Goal: Task Accomplishment & Management: Use online tool/utility

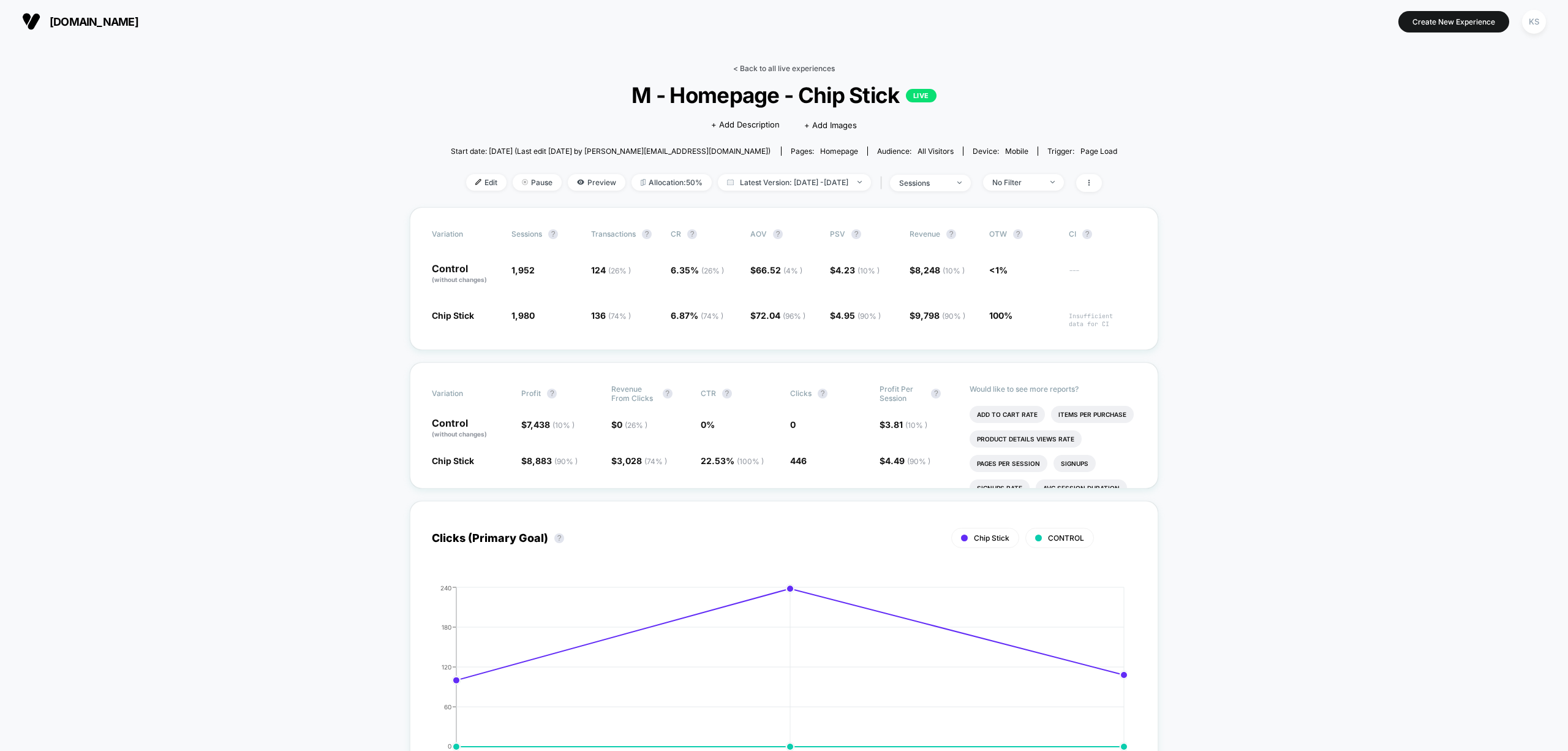
click at [774, 64] on link "< Back to all live experiences" at bounding box center [784, 68] width 102 height 9
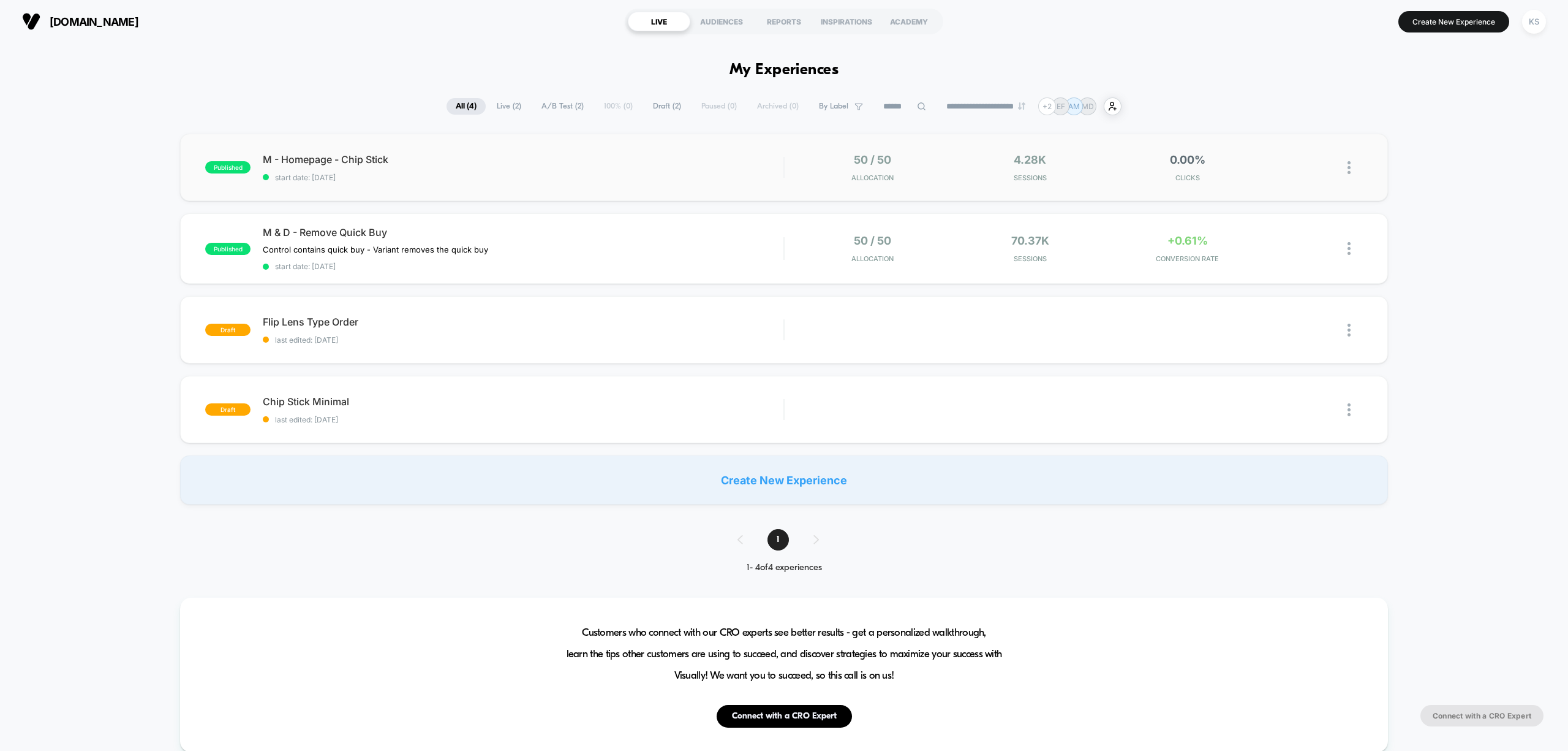
click at [1349, 173] on img at bounding box center [1349, 167] width 3 height 13
click at [1269, 86] on div "Edit" at bounding box center [1285, 97] width 110 height 27
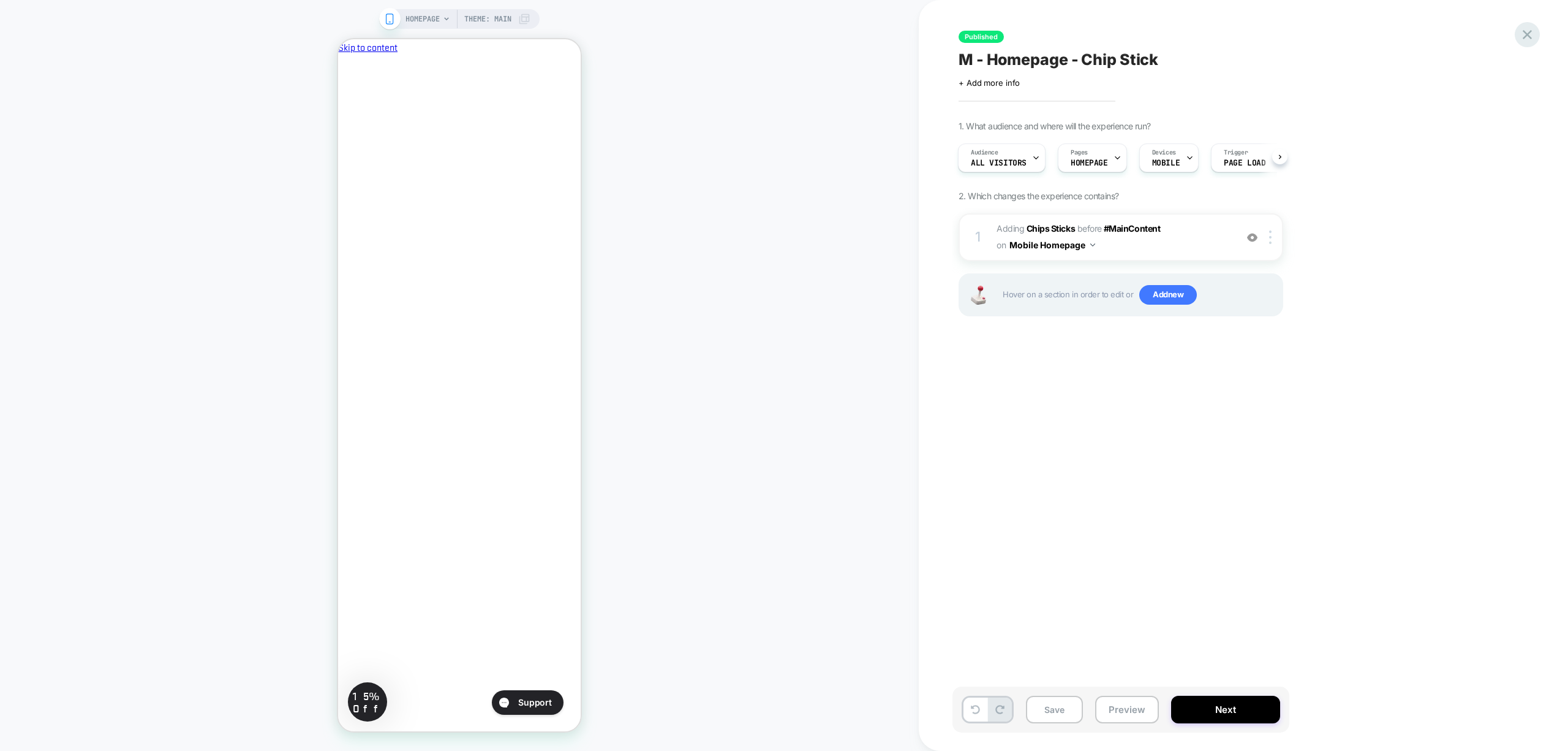
click at [1525, 35] on icon at bounding box center [1528, 35] width 16 height 16
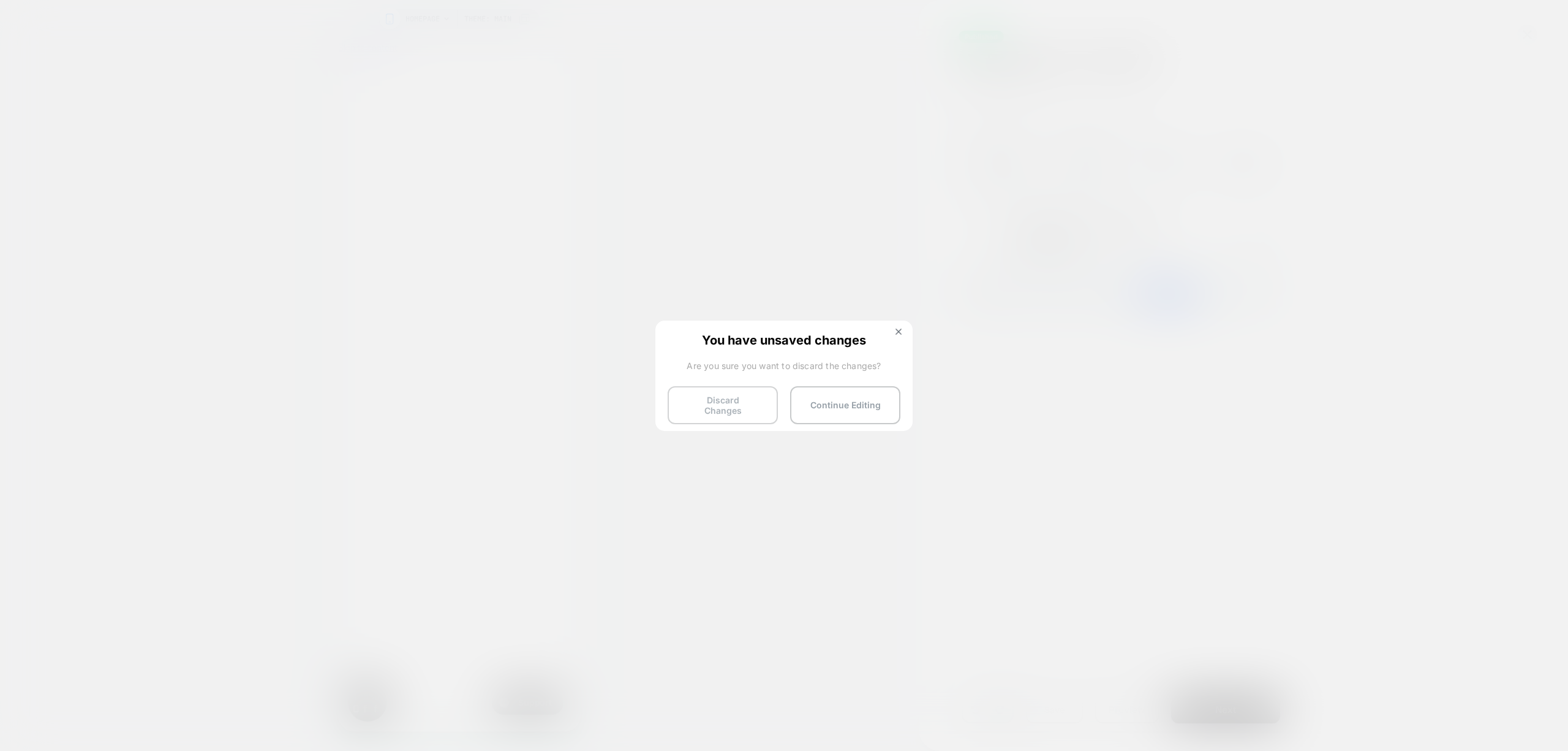
click at [750, 405] on button "Discard Changes" at bounding box center [723, 405] width 110 height 38
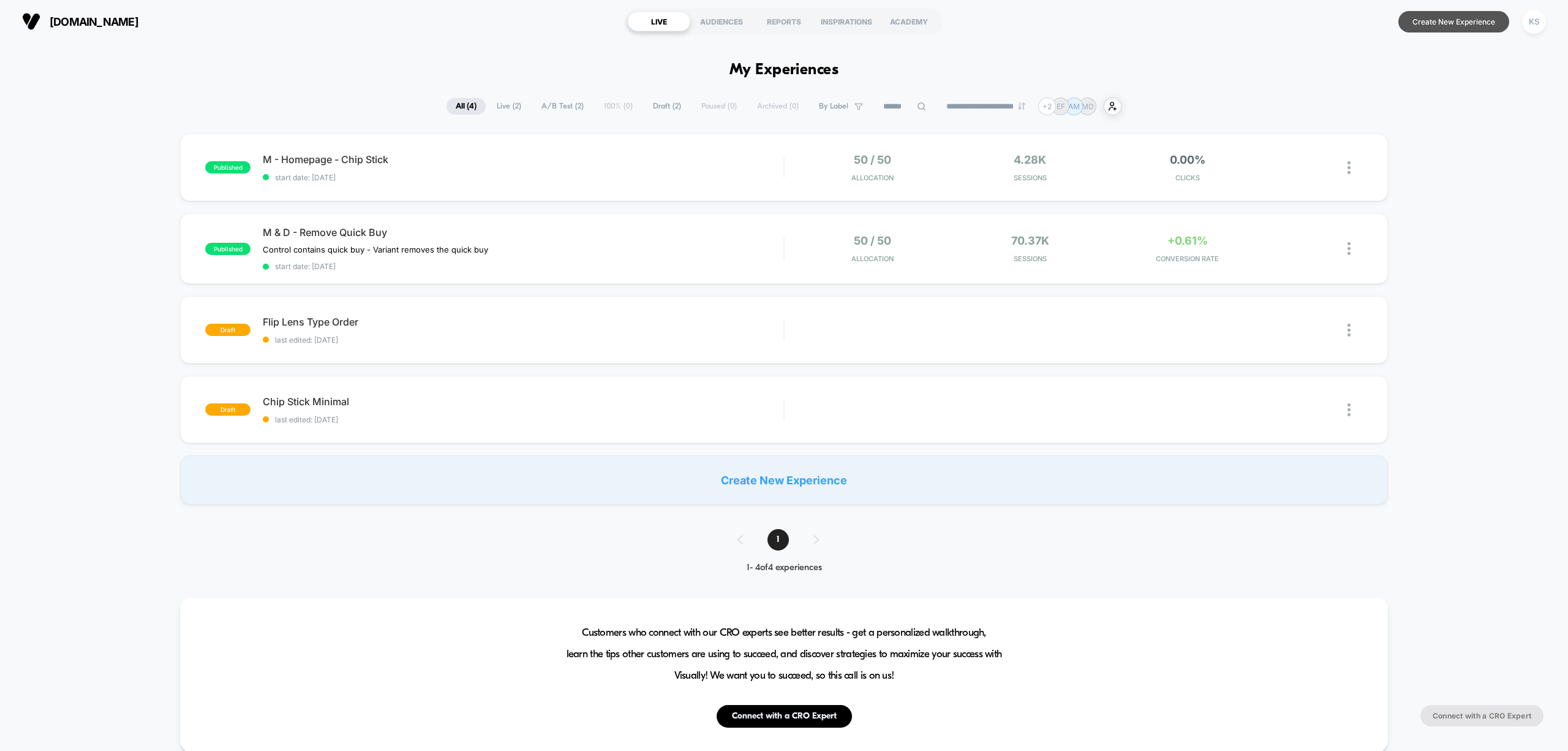
click at [1412, 23] on button "Create New Experience" at bounding box center [1454, 22] width 111 height 22
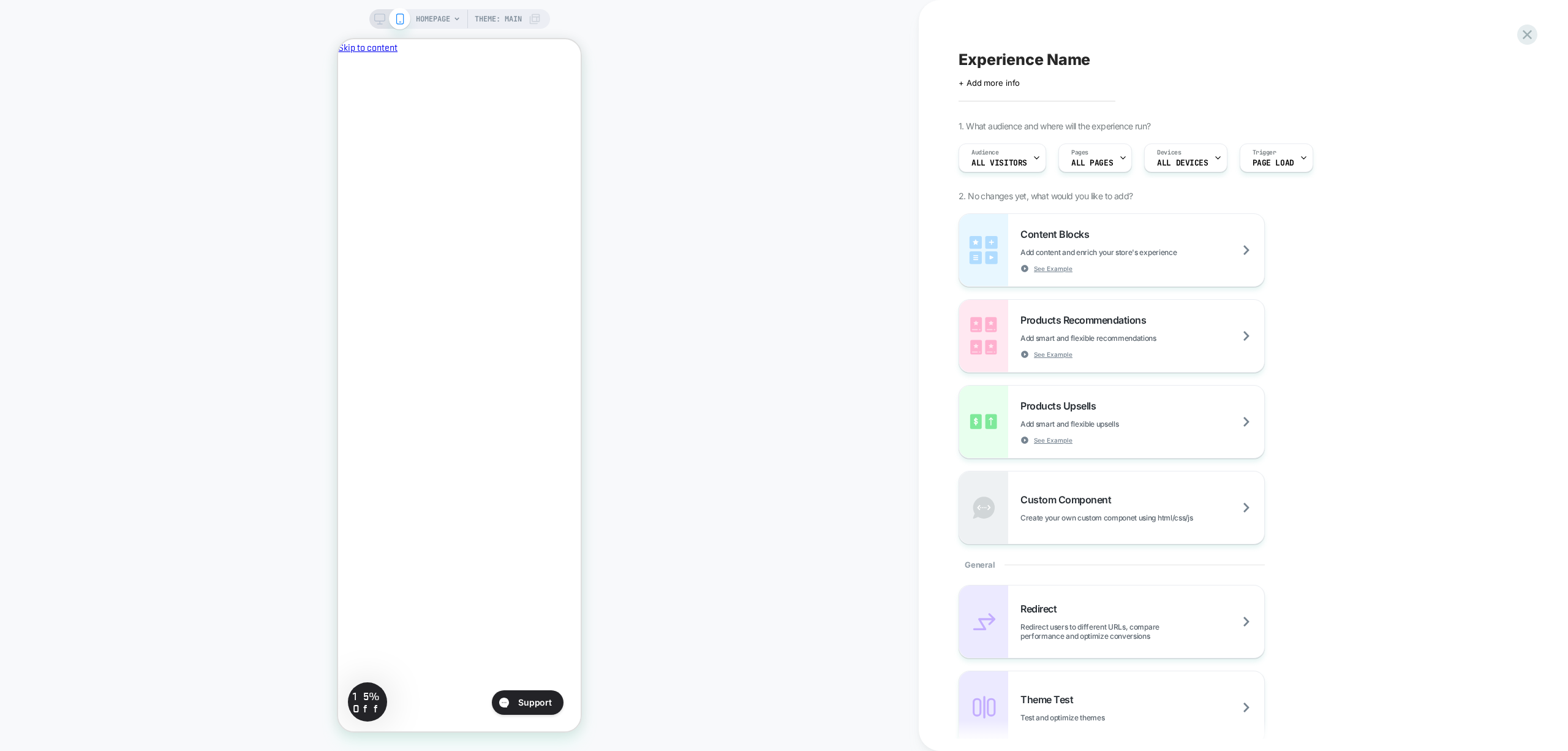
scroll to position [0, 1]
drag, startPoint x: 559, startPoint y: 64, endPoint x: 934, endPoint y: 117, distance: 378.7
click at [343, 112] on icon "Close" at bounding box center [343, 112] width 0 height 0
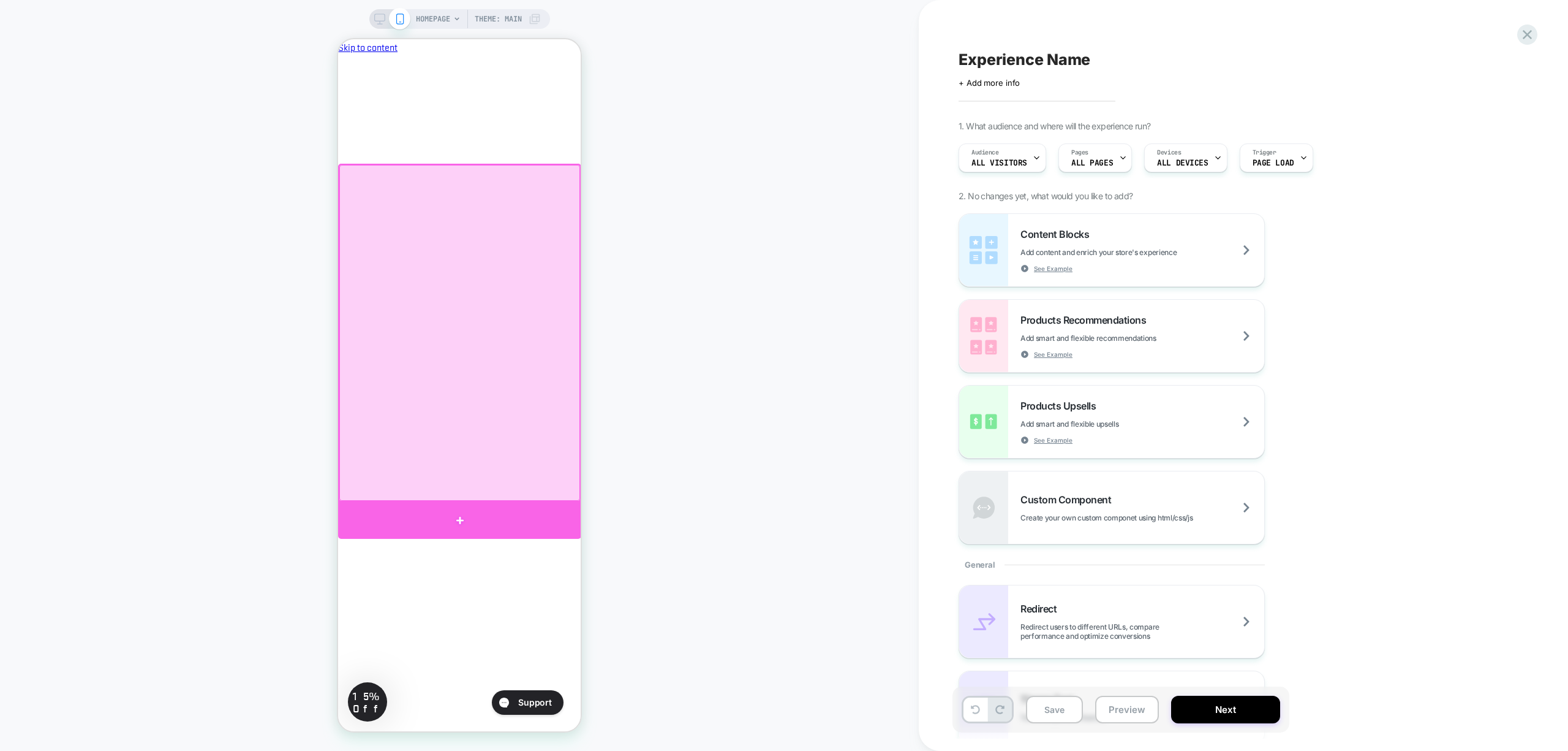
click at [468, 510] on div at bounding box center [460, 520] width 243 height 36
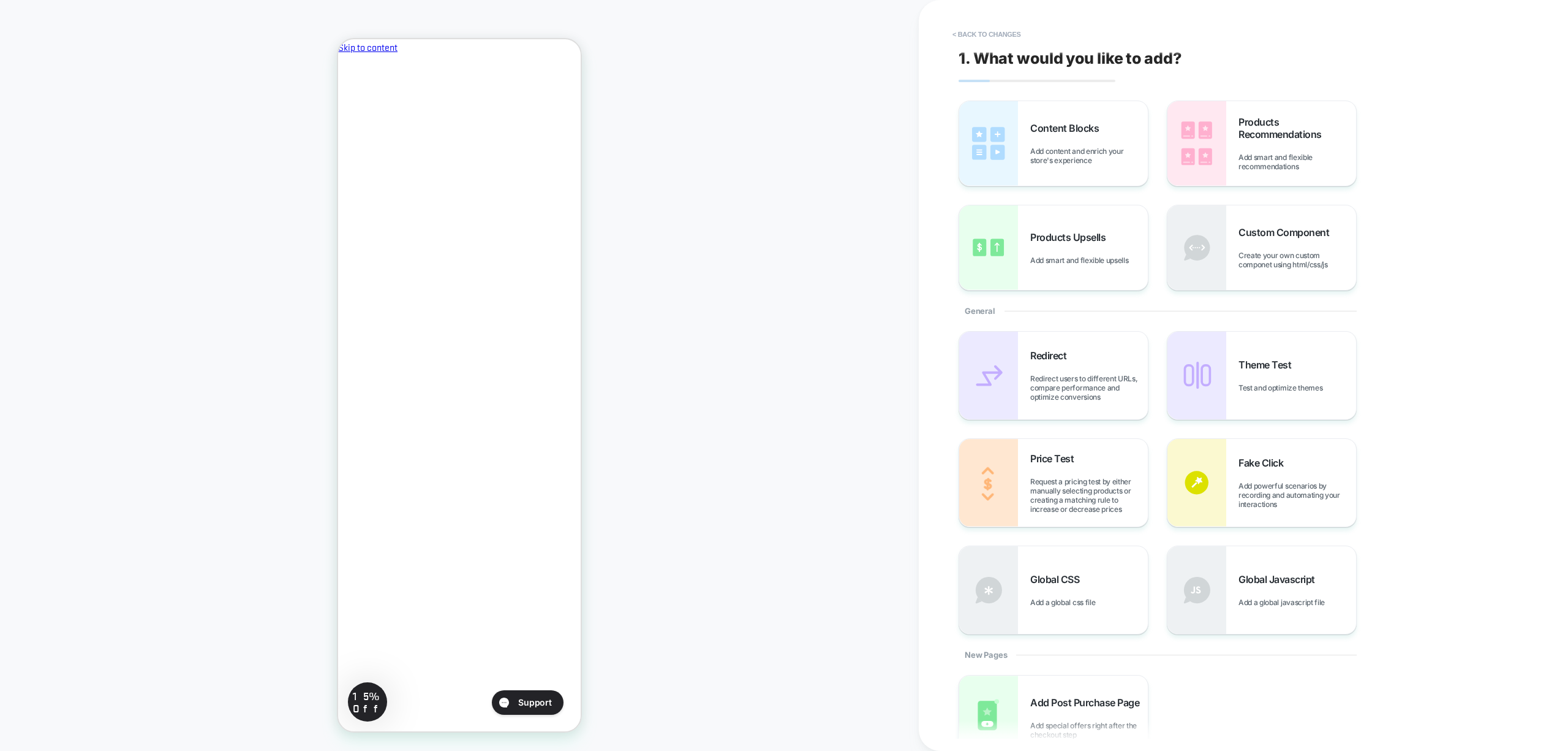
scroll to position [133, 0]
click at [1061, 135] on div "Content Blocks Add content and enrich your store's experience" at bounding box center [1088, 143] width 117 height 43
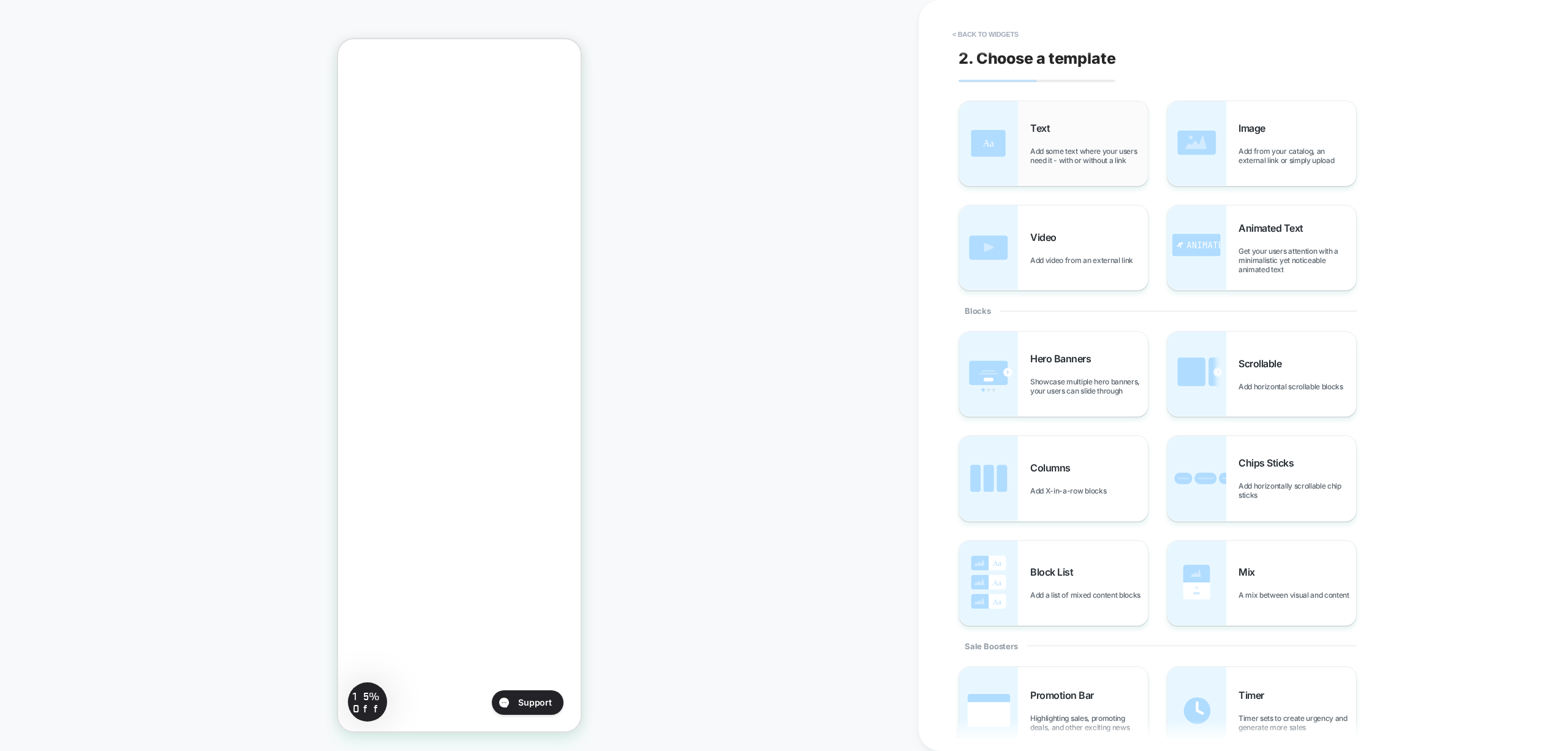
scroll to position [167, 0]
click at [1290, 482] on span "Add horizontally scrollable chip sticks" at bounding box center [1297, 490] width 117 height 18
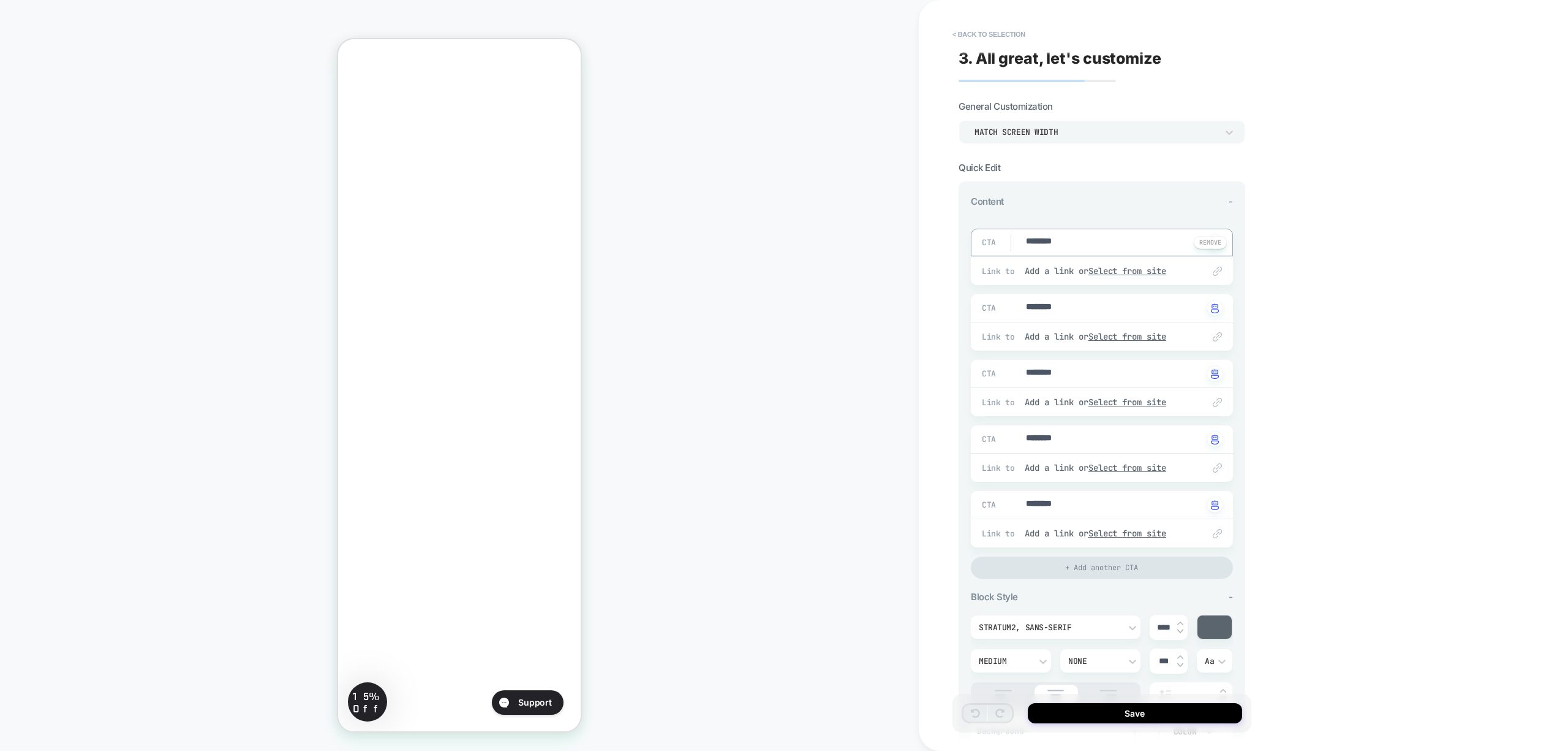
drag, startPoint x: 1086, startPoint y: 238, endPoint x: 1006, endPoint y: 240, distance: 80.0
type textarea "*"
type textarea "***"
type textarea "*"
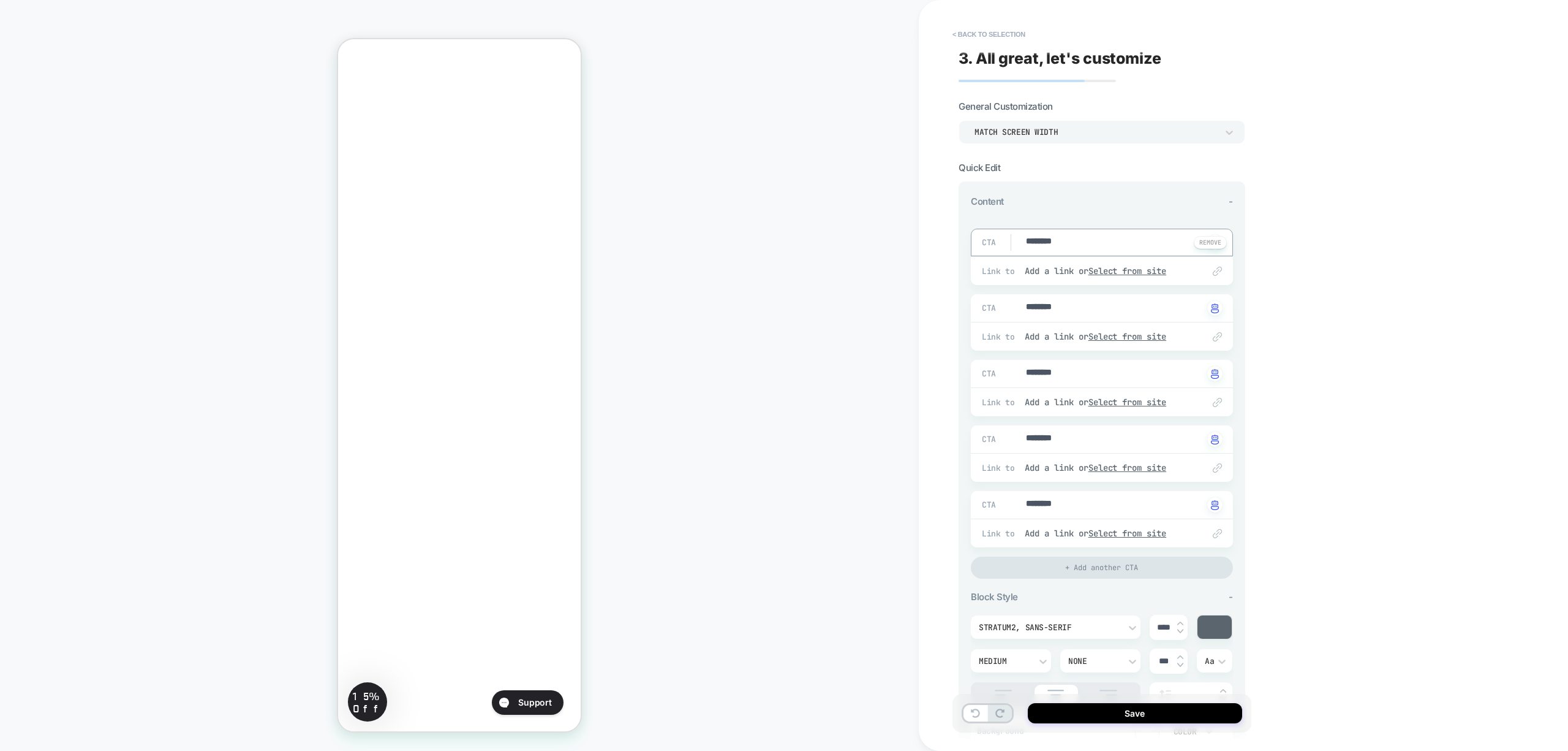
type textarea "*********"
type textarea "*"
type textarea "*********"
type textarea "*"
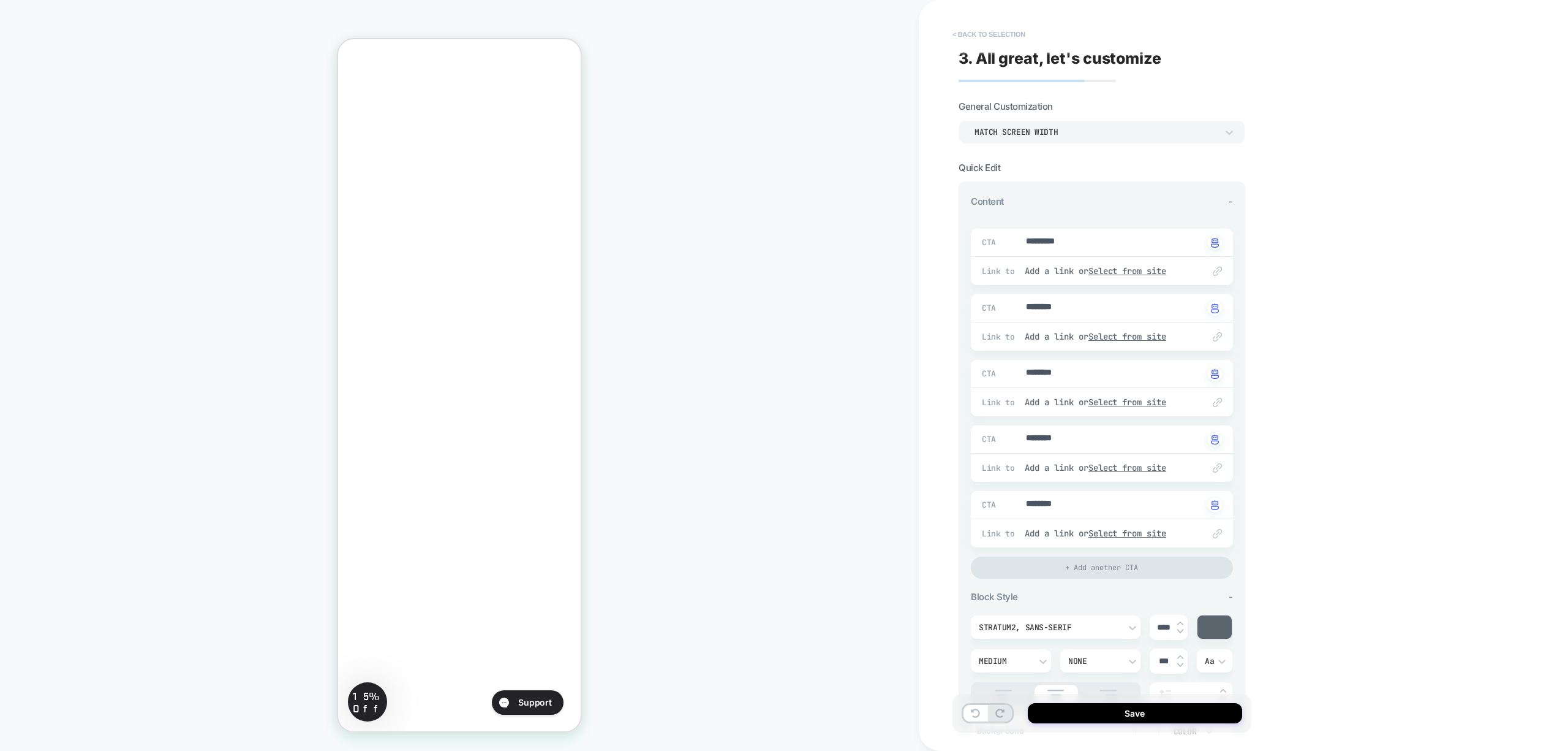
click at [979, 29] on button "< Back to selection" at bounding box center [989, 35] width 86 height 20
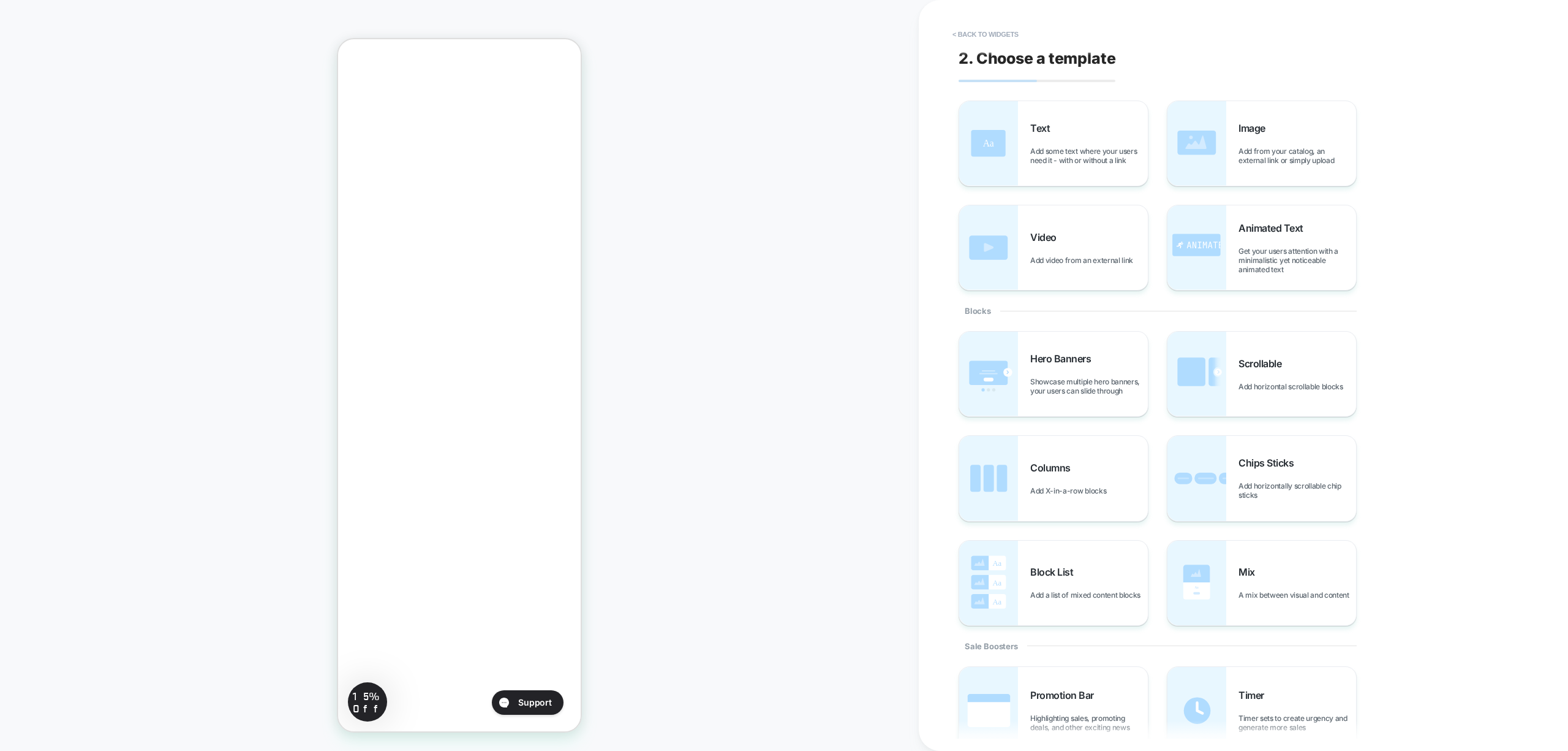
click at [979, 29] on button "< Back to widgets" at bounding box center [986, 35] width 78 height 20
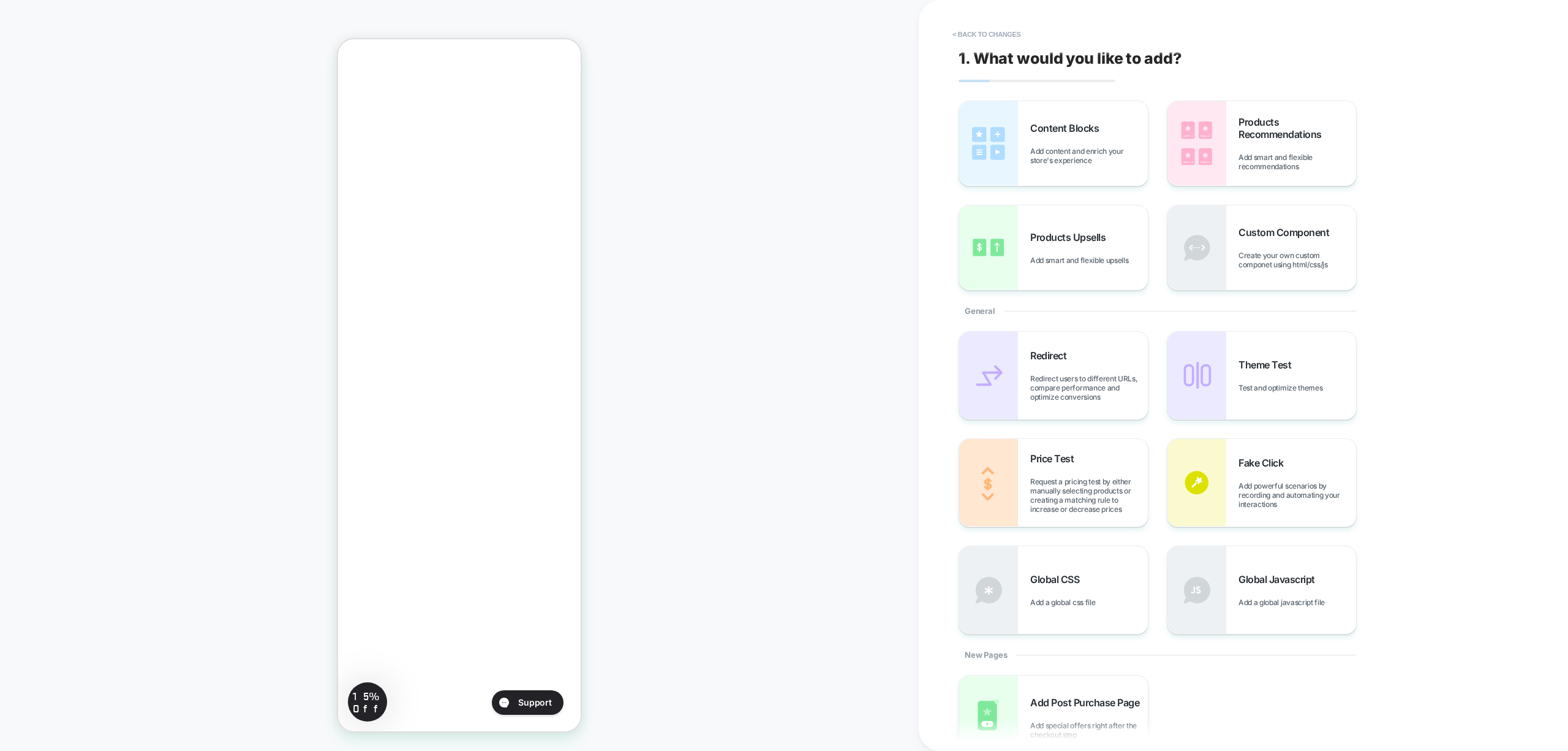
scroll to position [128, 0]
click at [979, 29] on button "< Back to changes" at bounding box center [986, 35] width 81 height 20
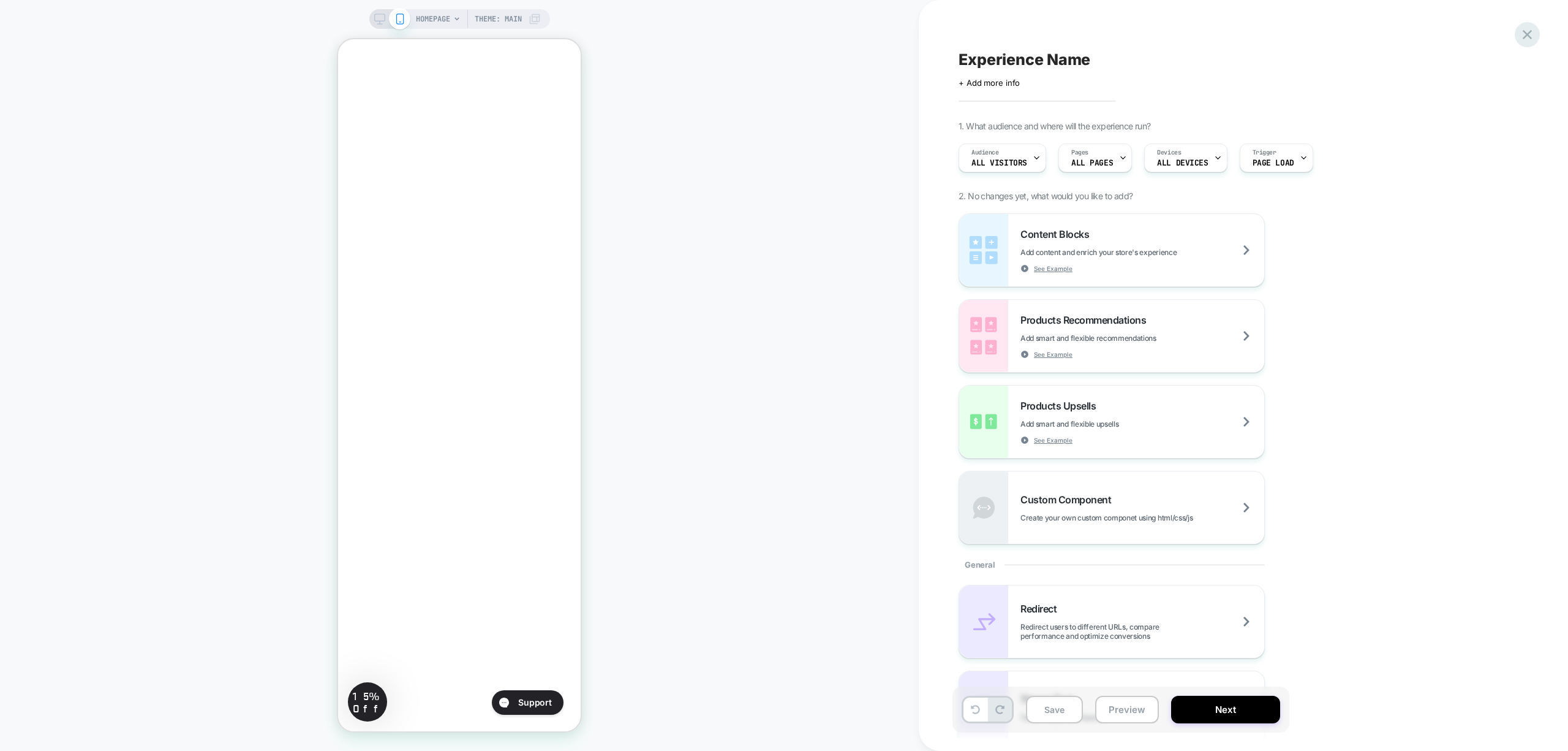
click at [1520, 29] on icon at bounding box center [1528, 35] width 16 height 16
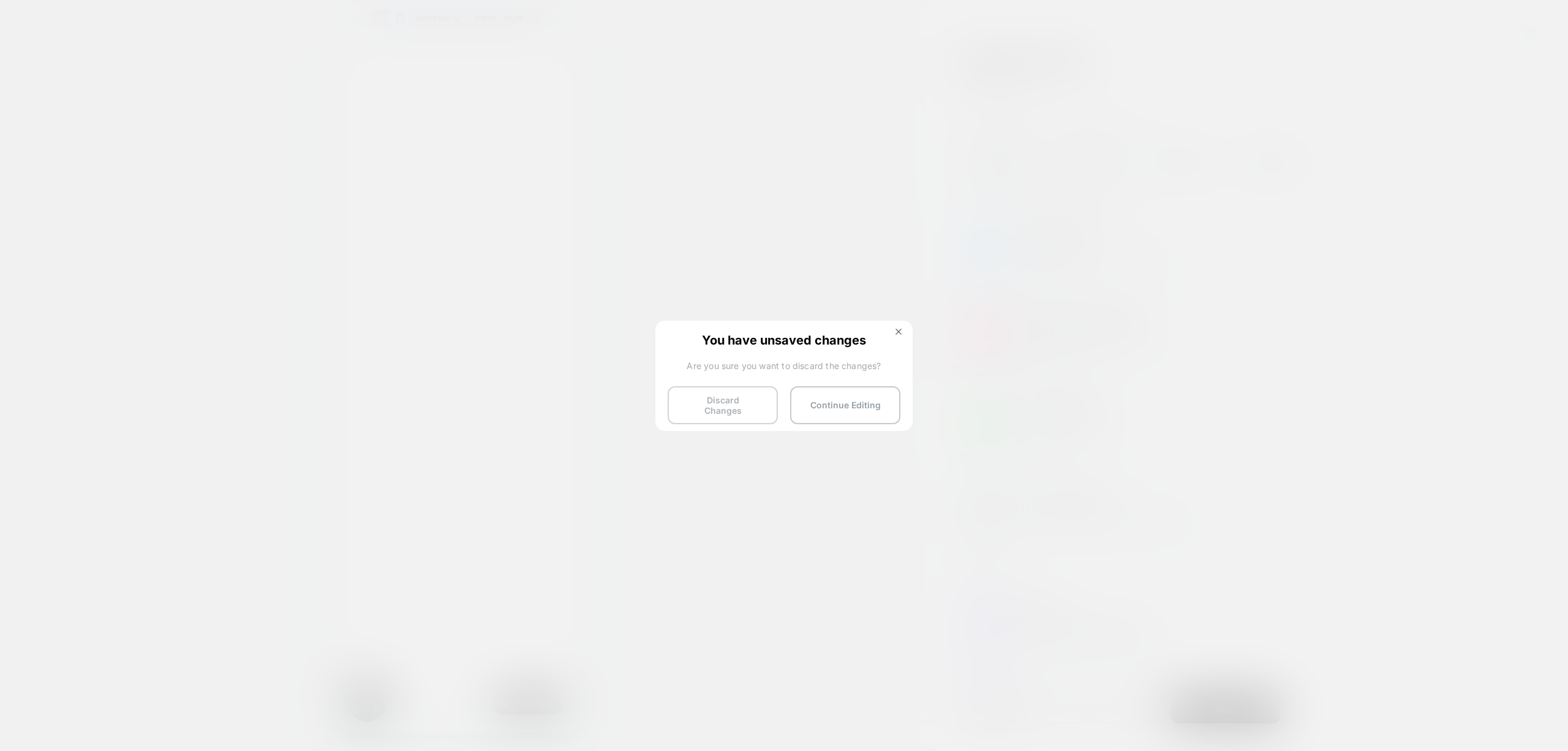
click at [753, 397] on button "Discard Changes" at bounding box center [723, 405] width 110 height 38
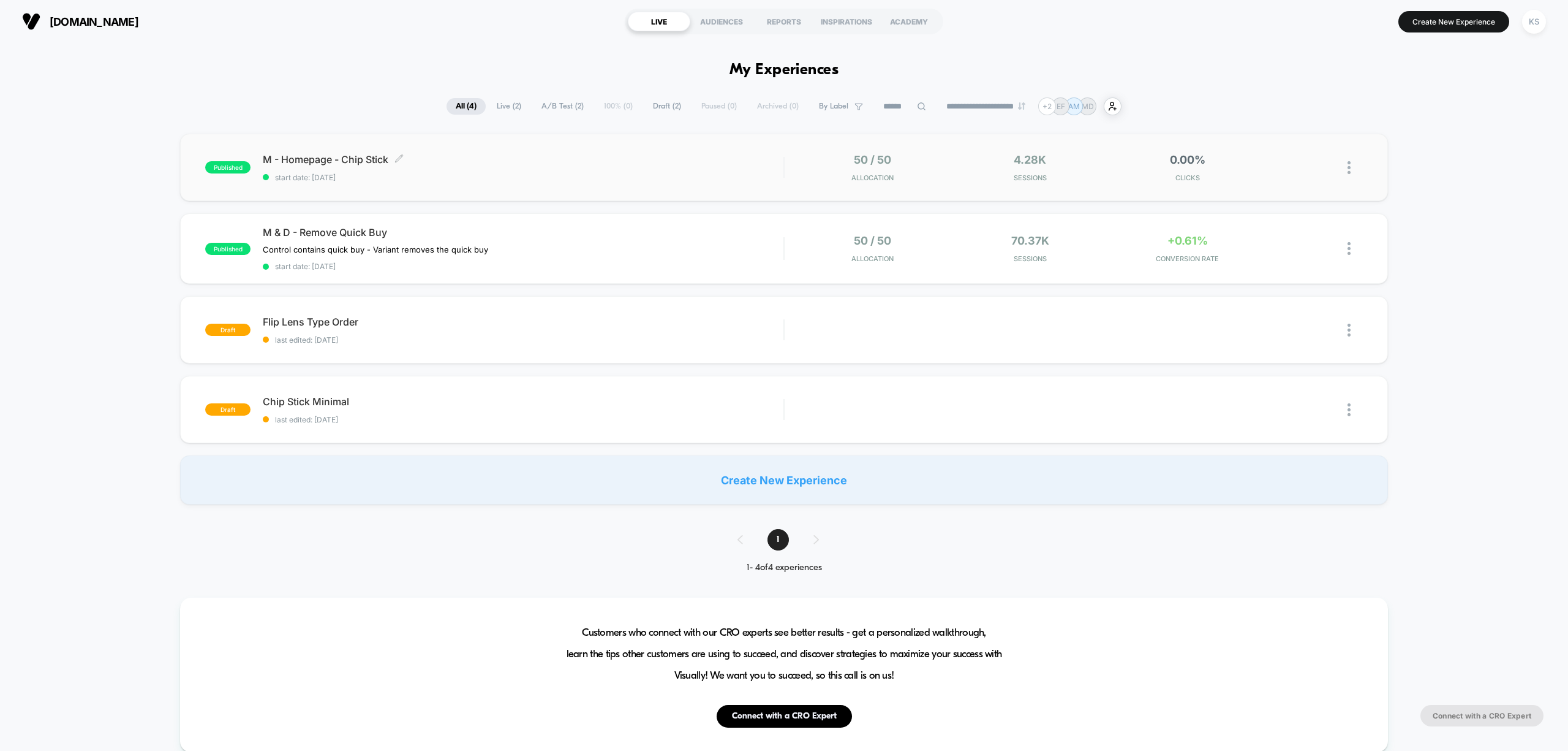
click at [673, 178] on span "start date: [DATE]" at bounding box center [523, 178] width 521 height 9
